Goal: Information Seeking & Learning: Learn about a topic

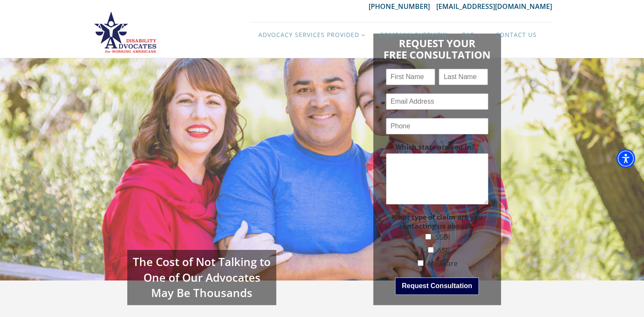
click at [549, 217] on div "Request Your Free Consultation Name * First Last Email * Phone * Which state ar…" at bounding box center [437, 169] width 230 height 288
click at [300, 172] on div "The Cost of Not Talking to One of Our Advocates May Be Thousands" at bounding box center [207, 169] width 230 height 288
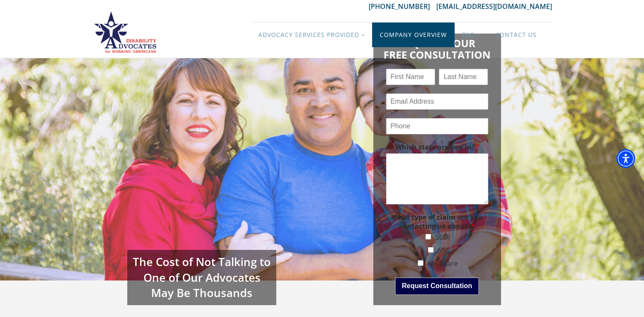
click at [414, 31] on link "Company Overview" at bounding box center [413, 35] width 83 height 25
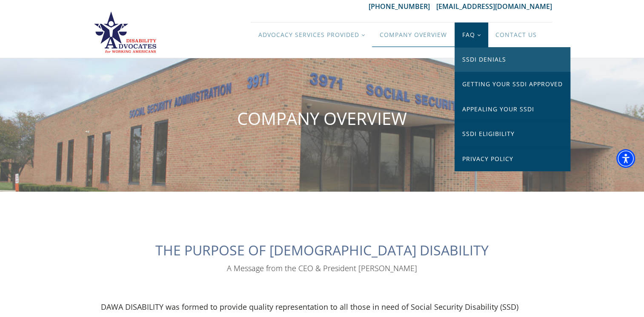
click at [479, 59] on link "SSDI Denials" at bounding box center [512, 59] width 116 height 25
